Goal: Information Seeking & Learning: Learn about a topic

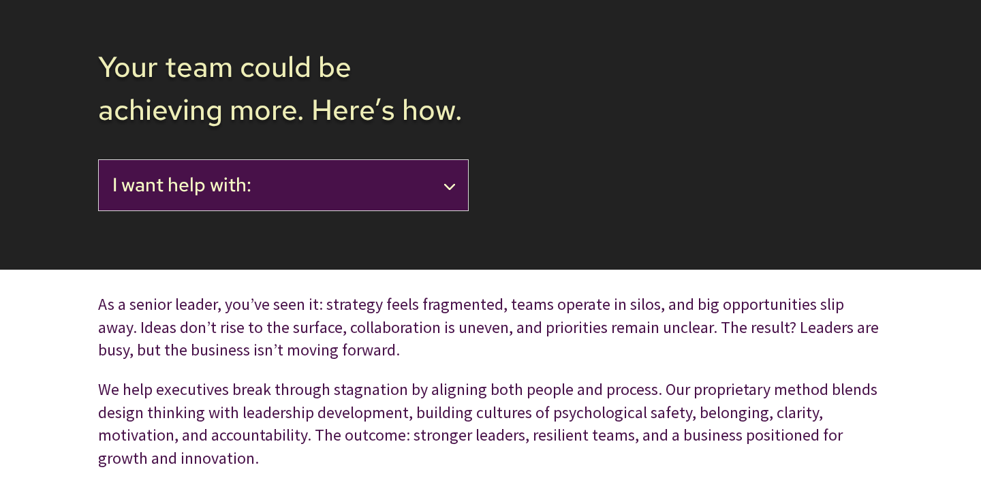
scroll to position [74, 0]
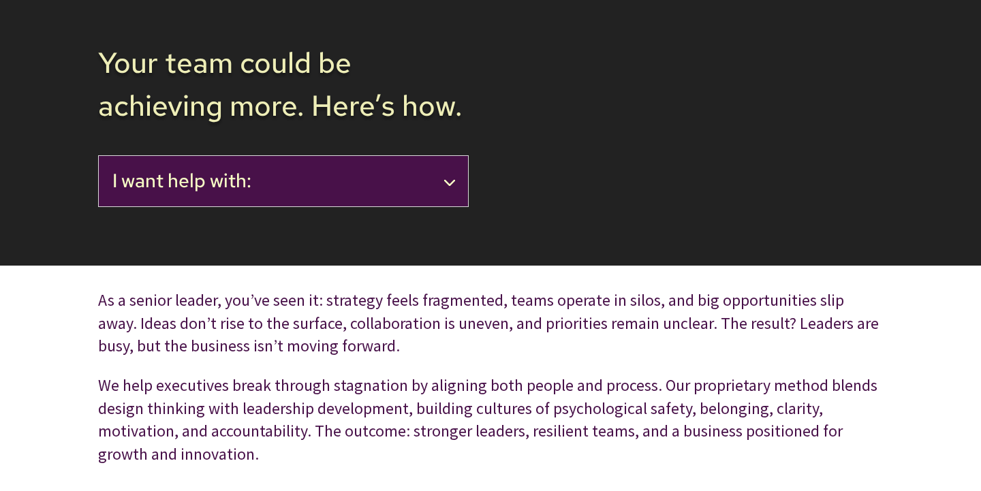
click at [298, 181] on h2 "I want help with:" at bounding box center [283, 181] width 342 height 23
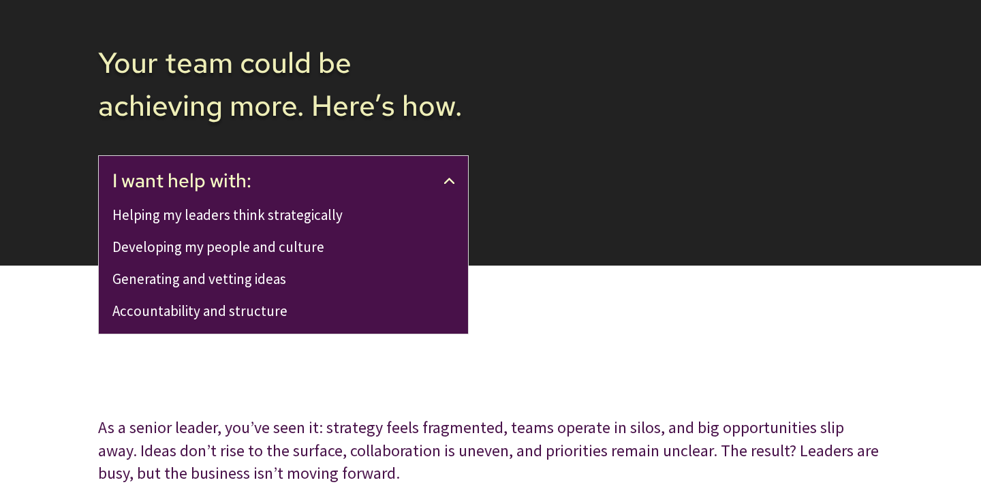
click at [299, 181] on h2 "I want help with:" at bounding box center [283, 181] width 342 height 23
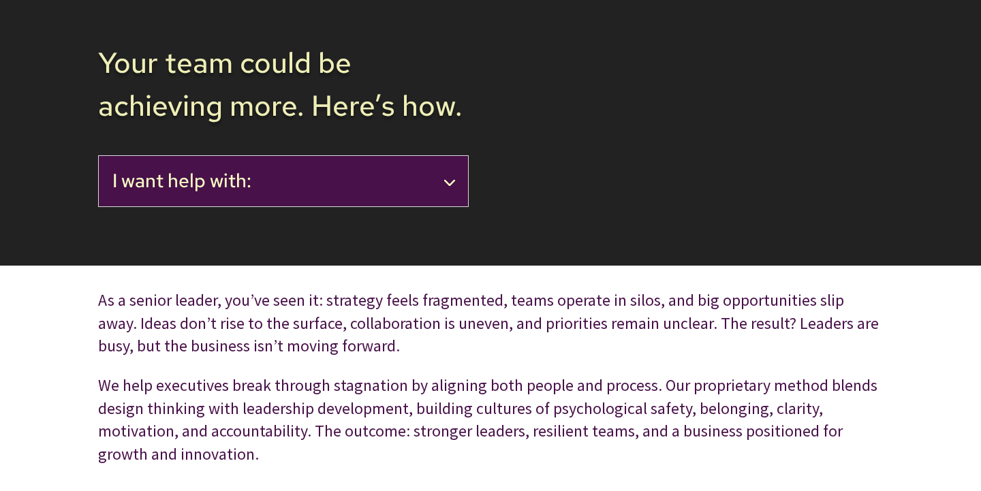
scroll to position [0, 0]
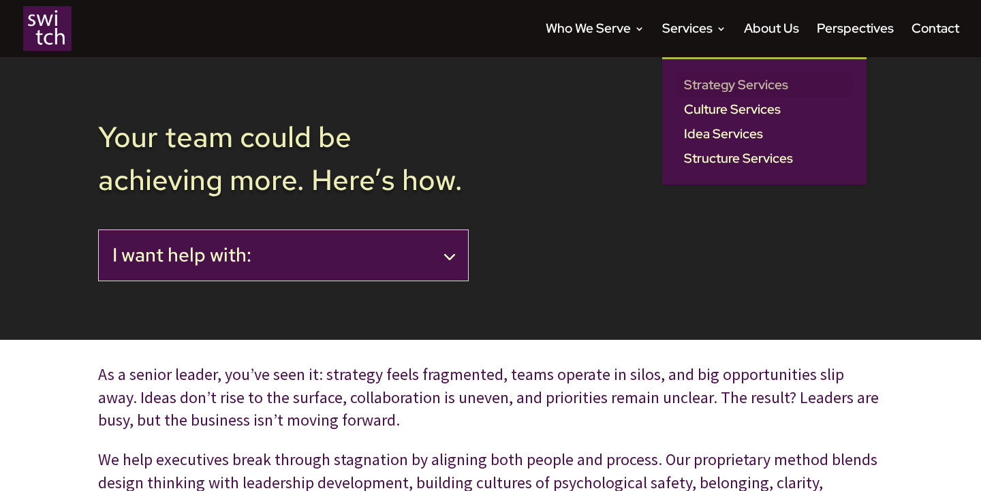
click at [699, 82] on link "Strategy Services" at bounding box center [764, 85] width 177 height 25
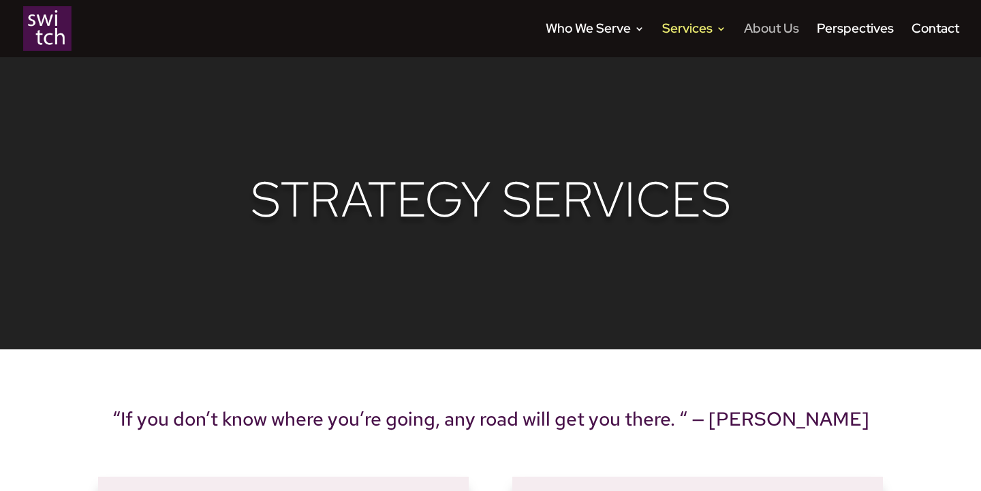
click at [781, 29] on link "About Us" at bounding box center [771, 40] width 55 height 33
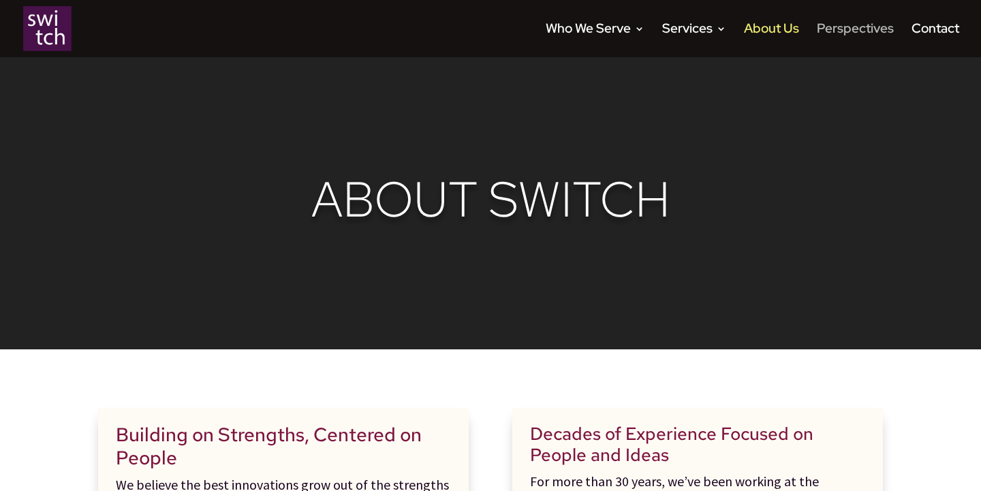
click at [833, 26] on link "Perspectives" at bounding box center [855, 40] width 77 height 33
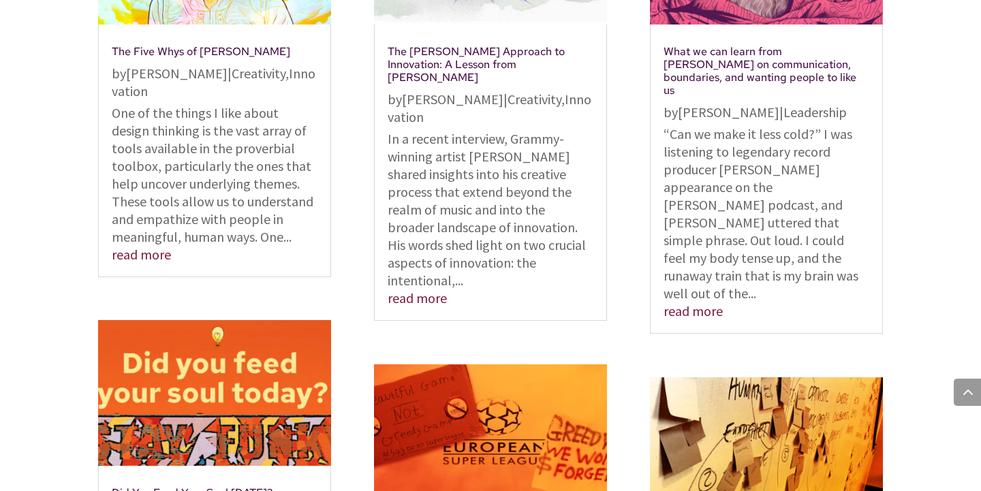
scroll to position [498, 0]
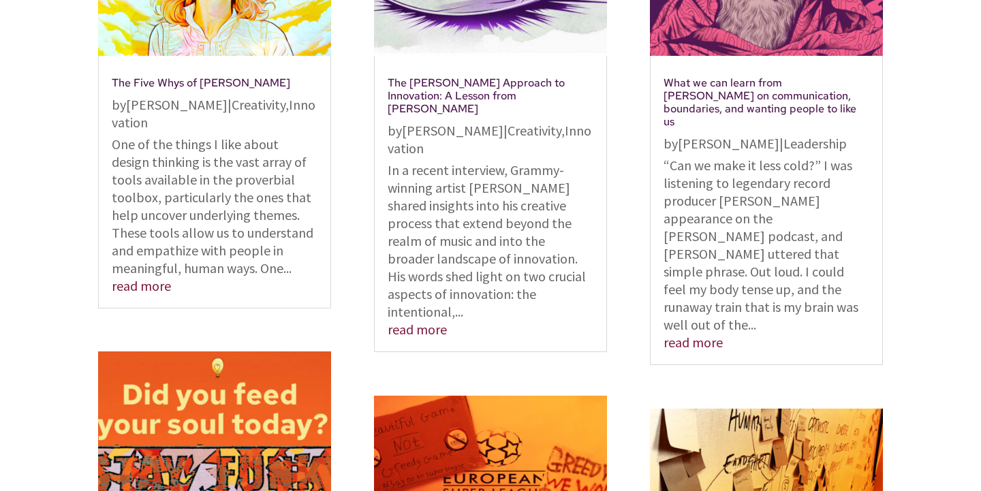
click at [197, 76] on link "The Five Whys of Taylor Swift" at bounding box center [201, 83] width 179 height 14
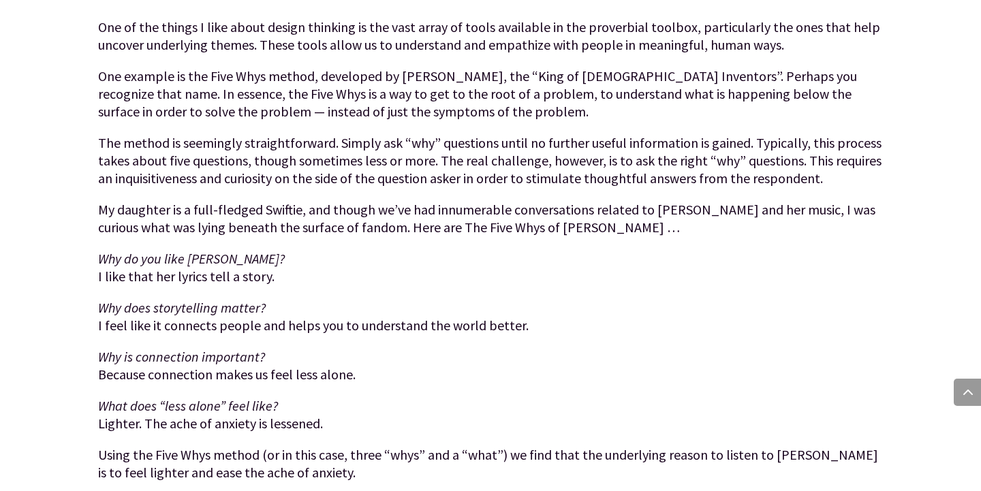
scroll to position [620, 0]
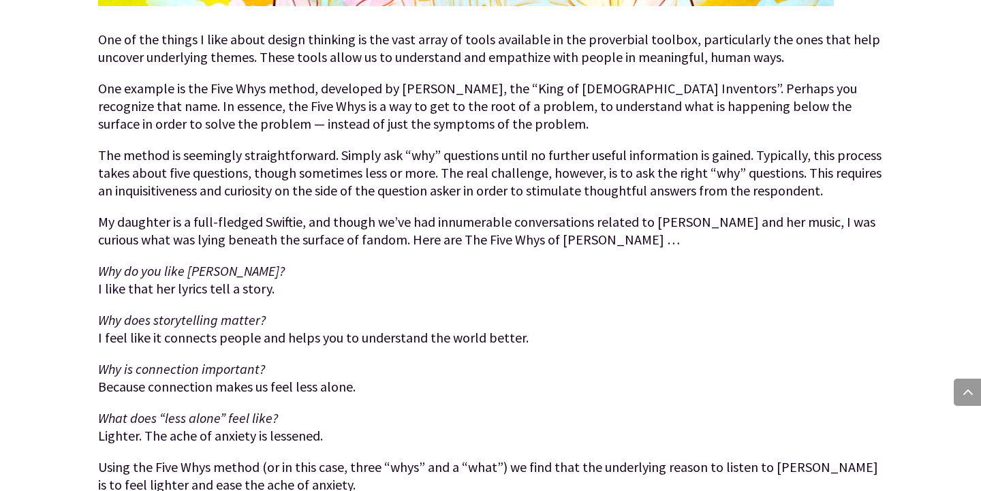
click at [676, 93] on p "One example is the Five Whys method, developed by Sakichi Toyoda, the “King of …" at bounding box center [490, 113] width 785 height 67
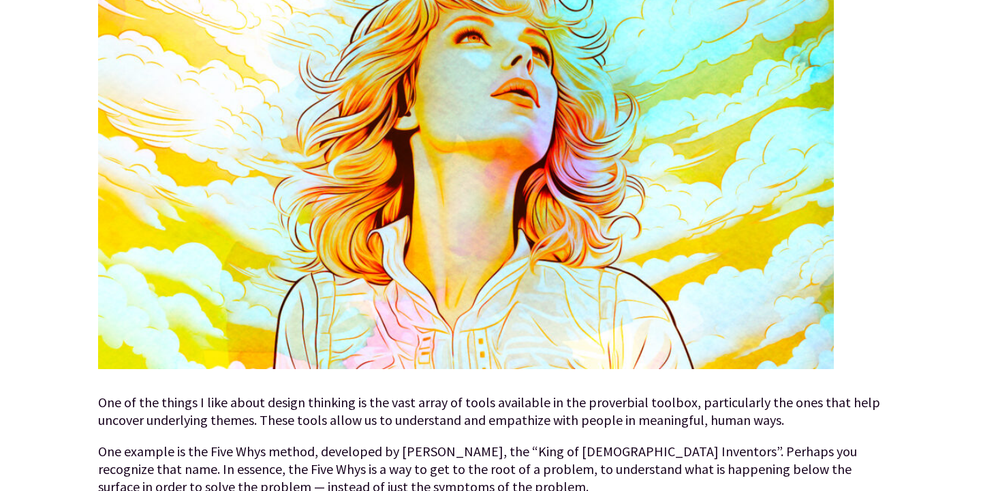
scroll to position [0, 0]
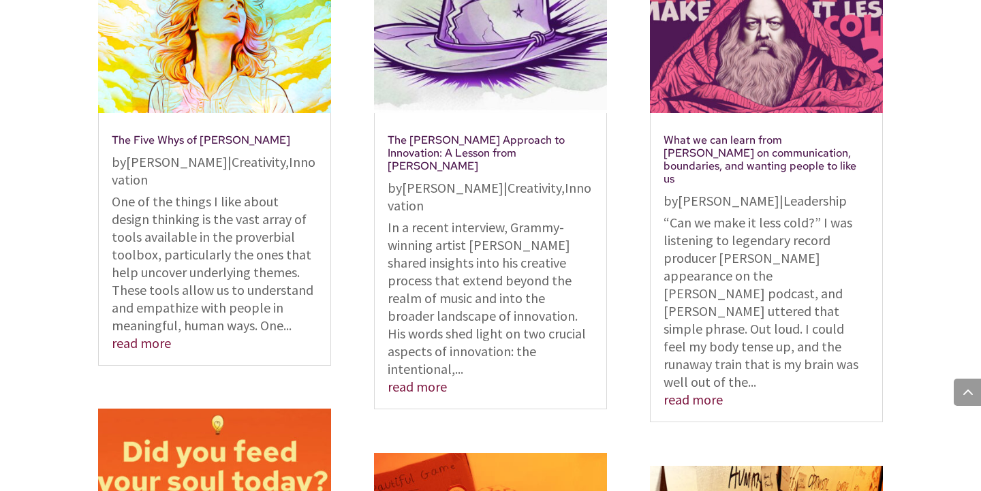
scroll to position [555, 0]
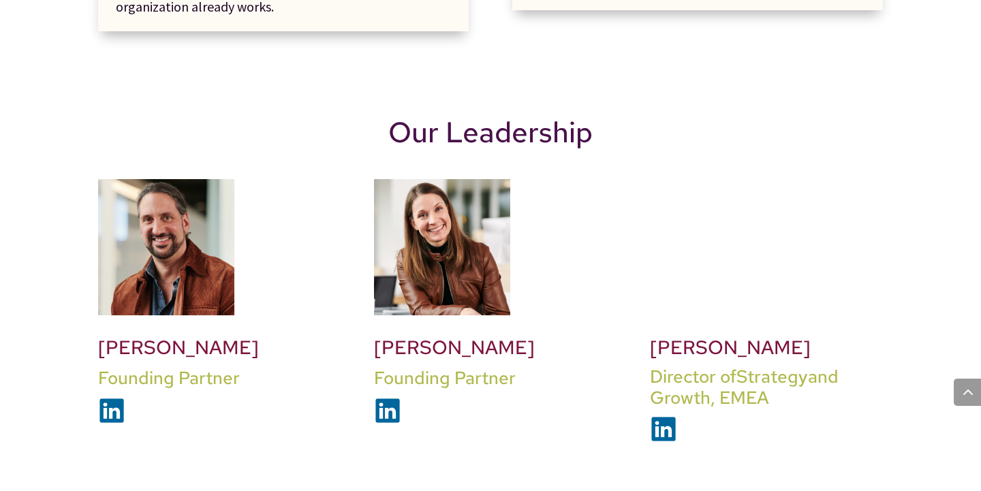
scroll to position [913, 0]
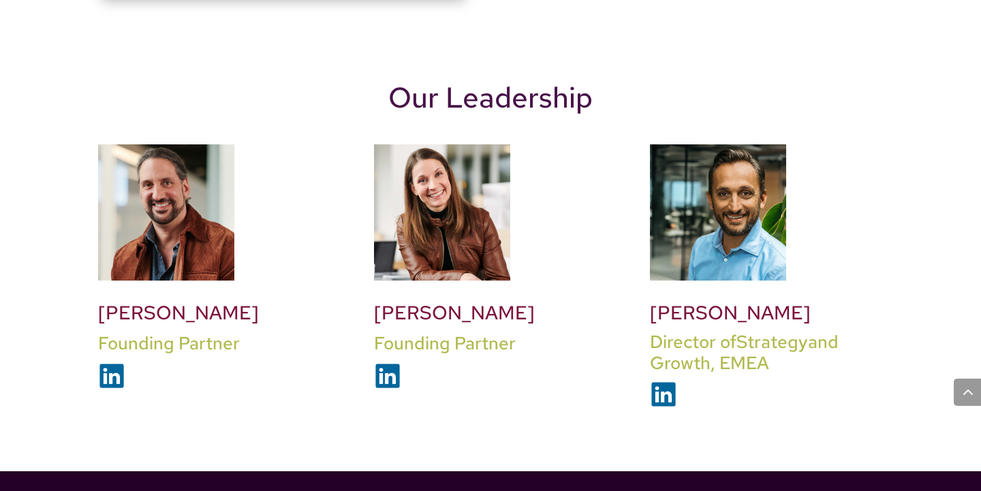
click at [662, 403] on img at bounding box center [663, 394] width 27 height 27
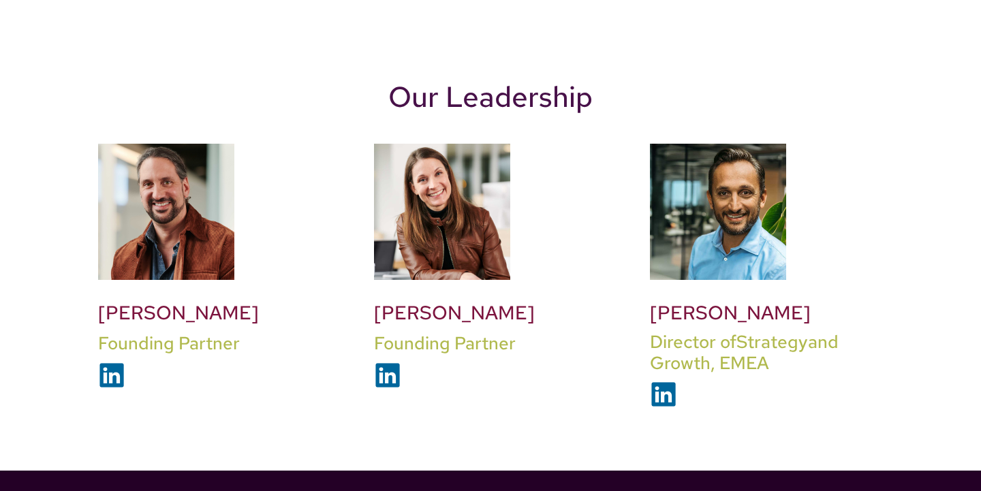
scroll to position [913, 0]
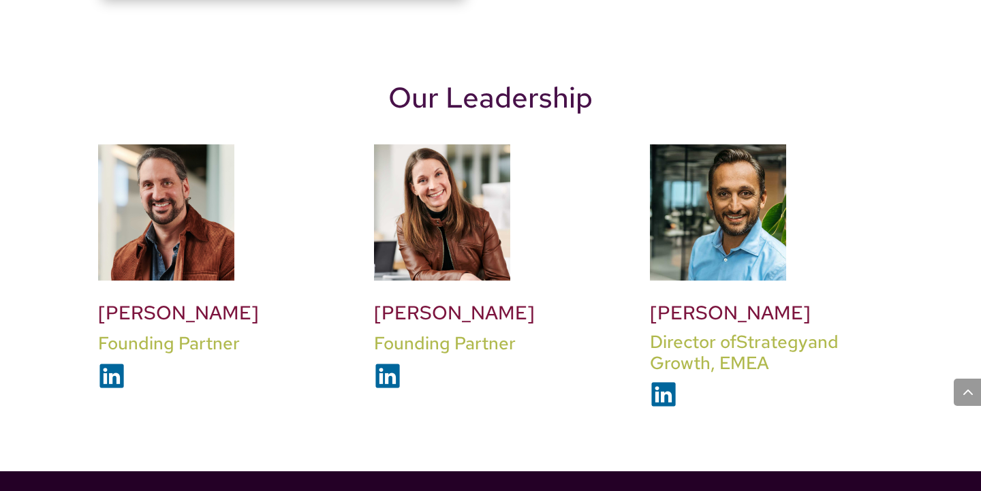
click at [121, 373] on img at bounding box center [111, 375] width 27 height 27
